Goal: Navigation & Orientation: Find specific page/section

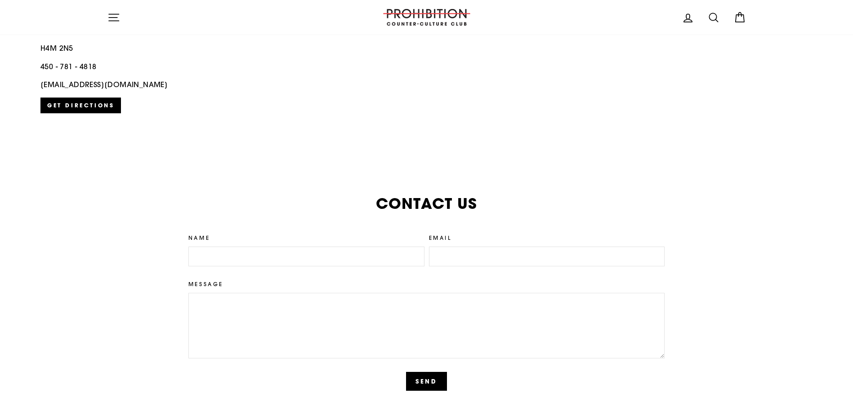
scroll to position [2256, 0]
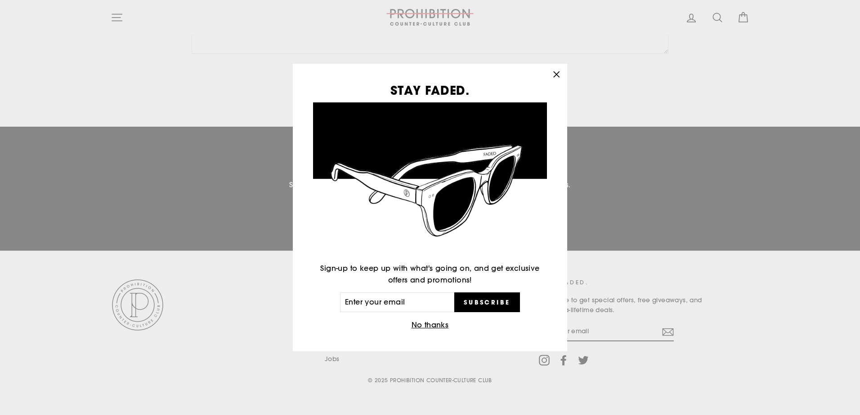
click at [563, 76] on button ""Close (esc)"" at bounding box center [556, 75] width 22 height 22
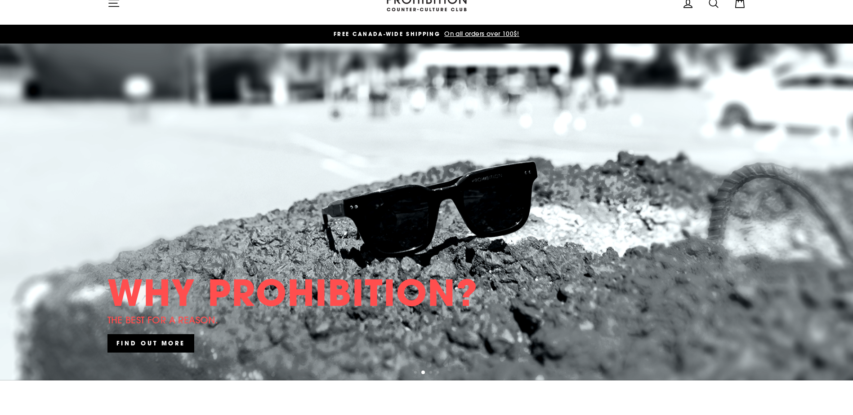
scroll to position [0, 0]
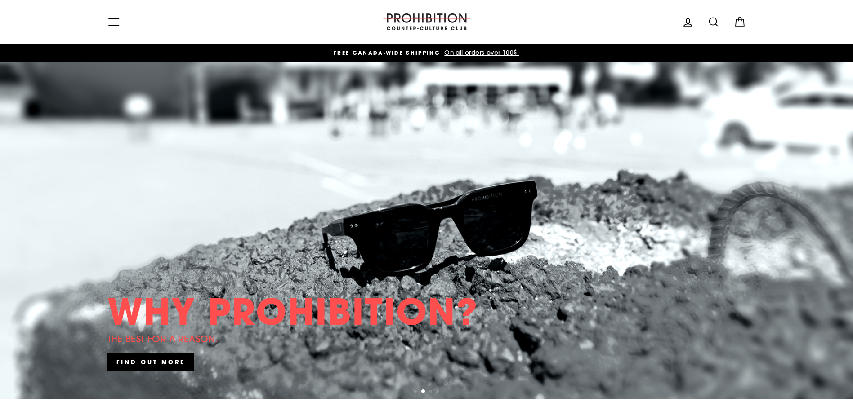
click at [114, 17] on icon "button" at bounding box center [113, 22] width 13 height 13
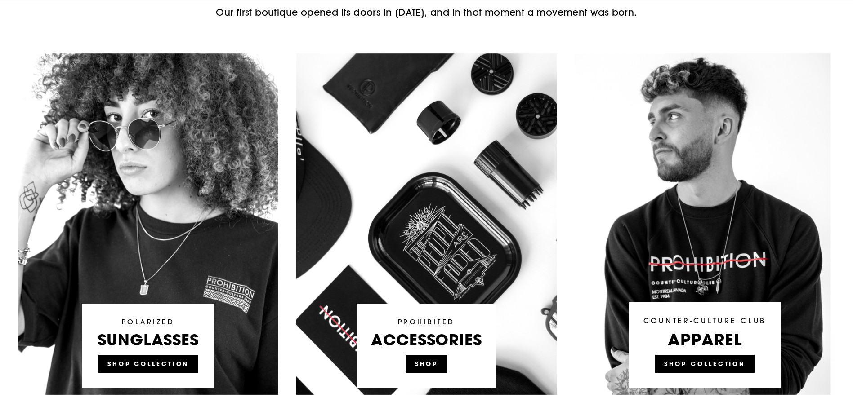
scroll to position [495, 0]
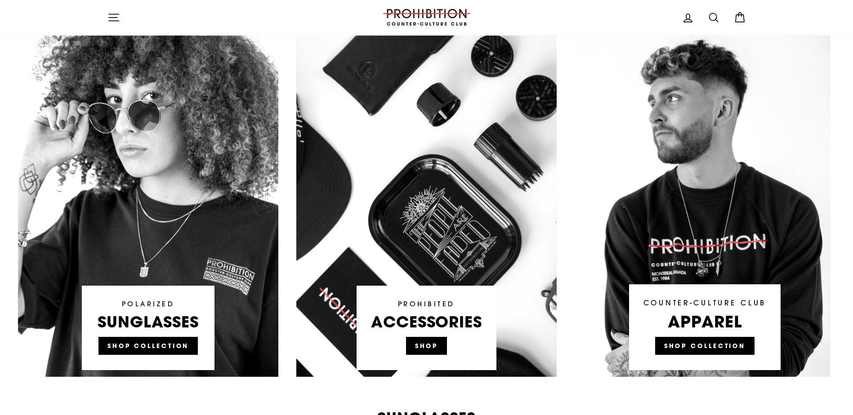
click at [424, 350] on link at bounding box center [426, 207] width 260 height 342
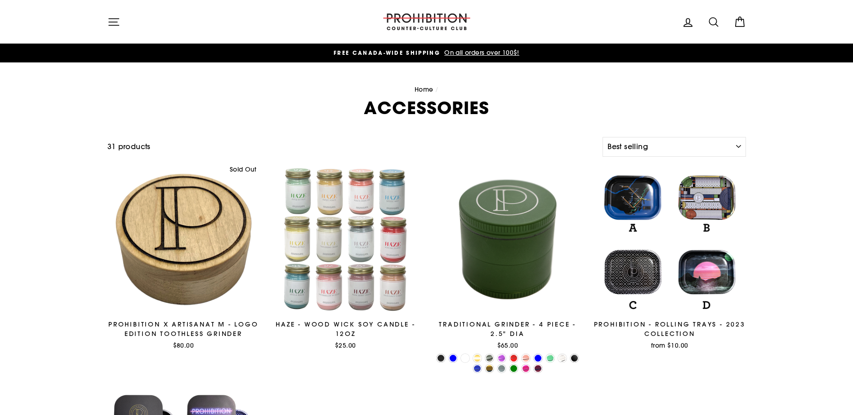
select select "best-selling"
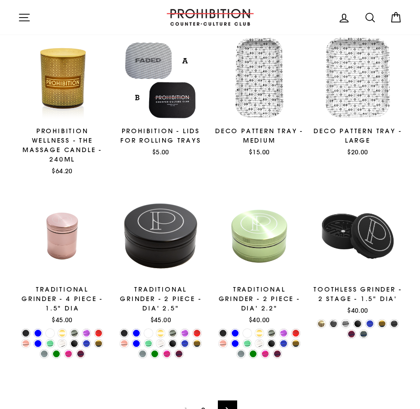
scroll to position [1188, 0]
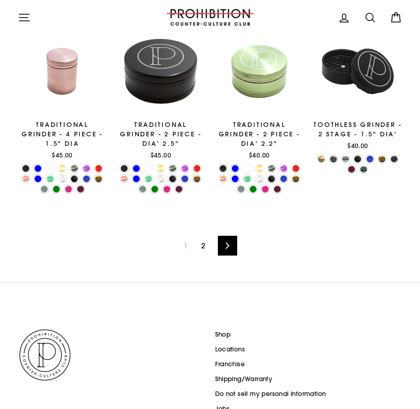
click at [228, 246] on icon at bounding box center [228, 245] width 4 height 6
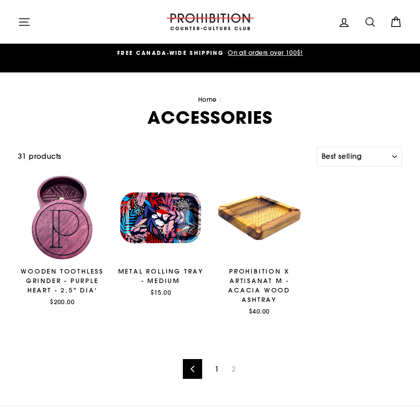
select select "best-selling"
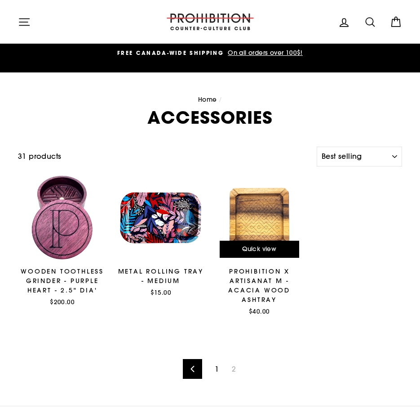
scroll to position [288, 0]
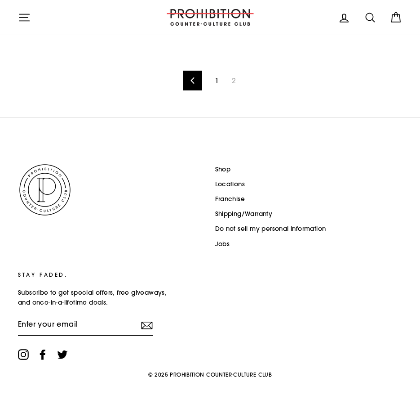
click at [194, 80] on icon at bounding box center [193, 80] width 6 height 6
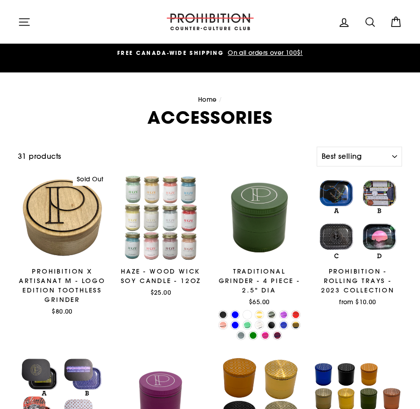
select select "best-selling"
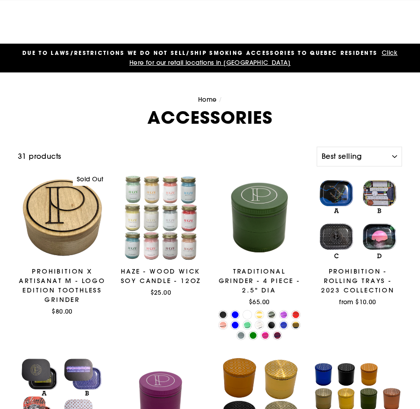
scroll to position [165, 0]
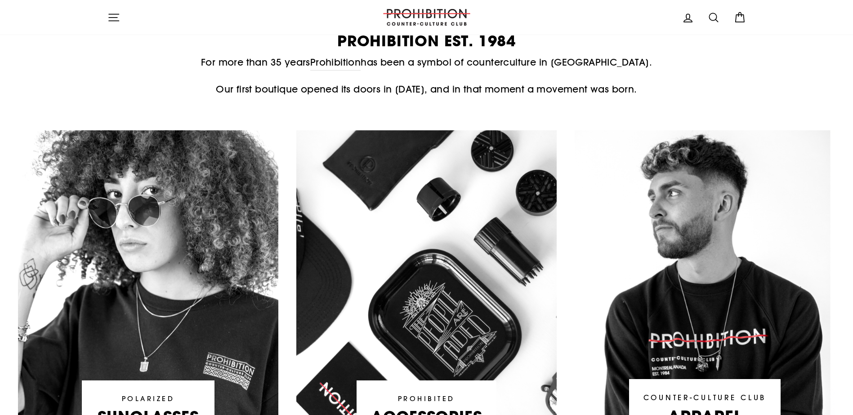
scroll to position [660, 0]
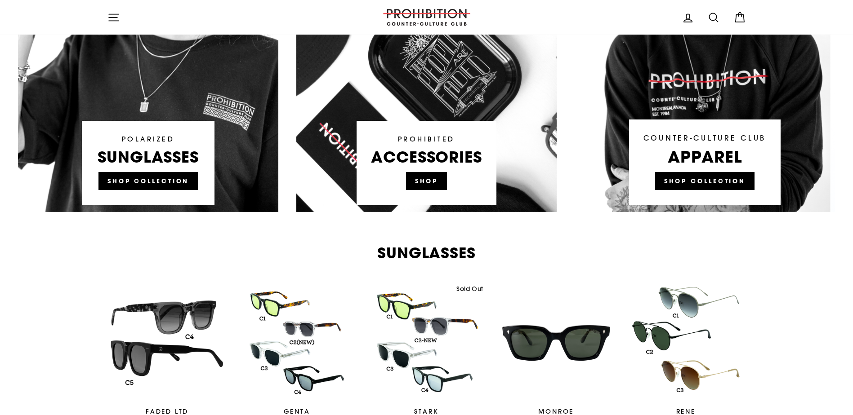
click at [437, 176] on link at bounding box center [426, 42] width 260 height 342
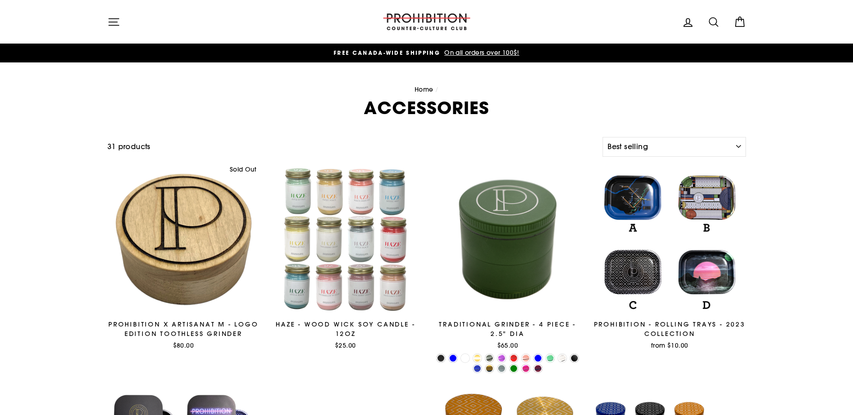
select select "best-selling"
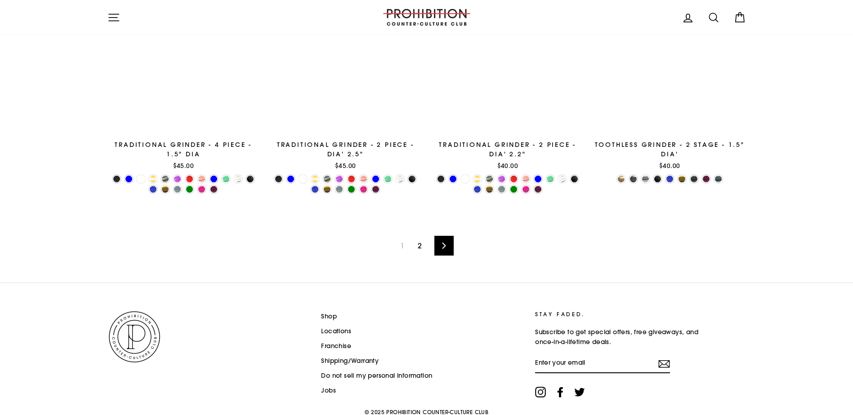
scroll to position [1509, 0]
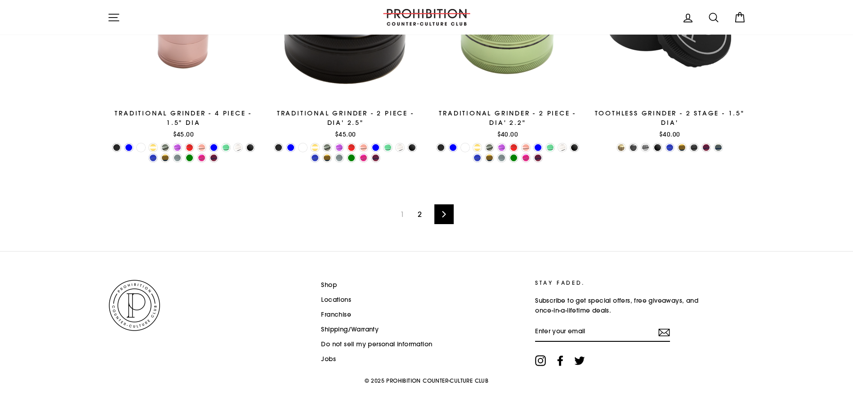
click at [443, 216] on icon at bounding box center [444, 214] width 4 height 6
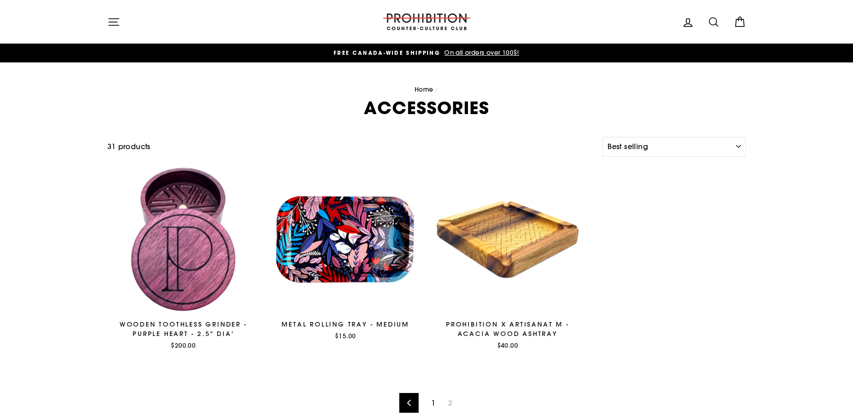
select select "best-selling"
